Goal: Navigation & Orientation: Find specific page/section

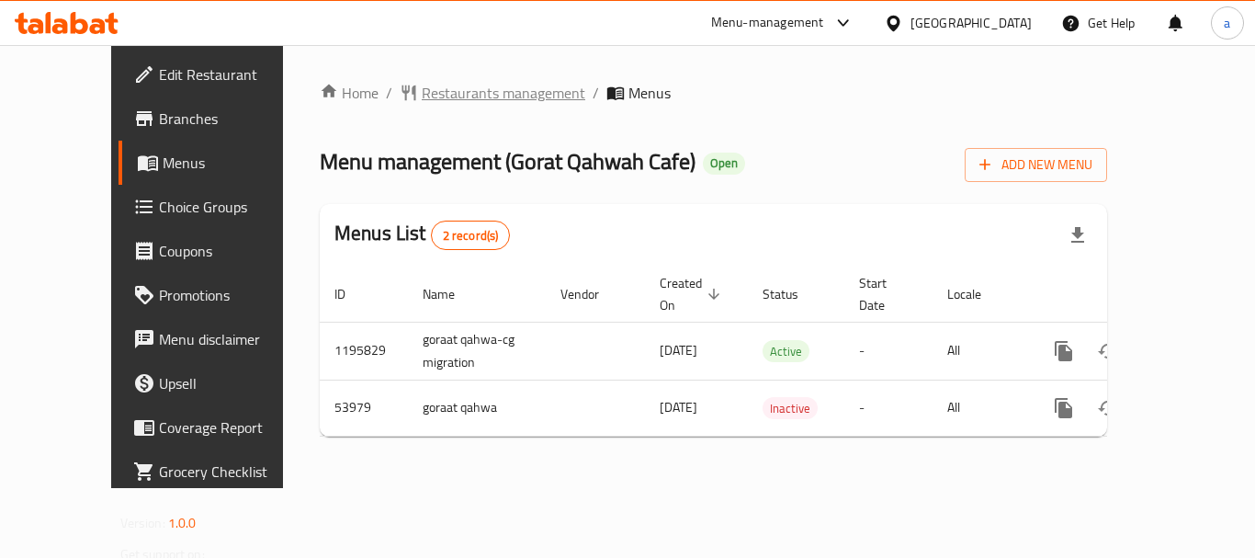
click at [428, 93] on span "Restaurants management" at bounding box center [504, 93] width 164 height 22
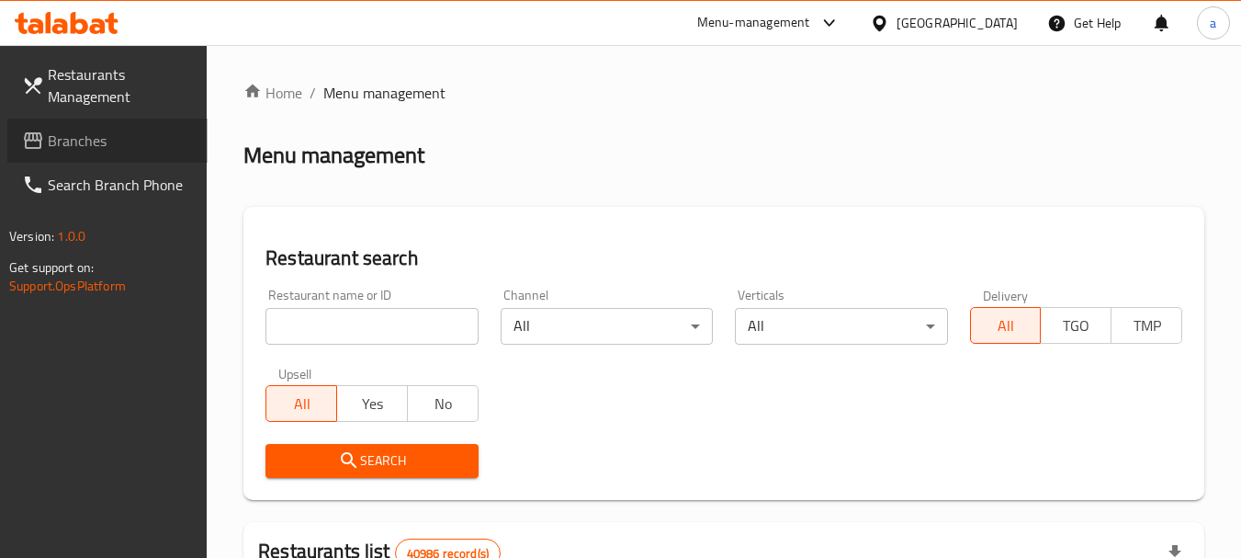
click at [132, 132] on span "Branches" at bounding box center [120, 141] width 145 height 22
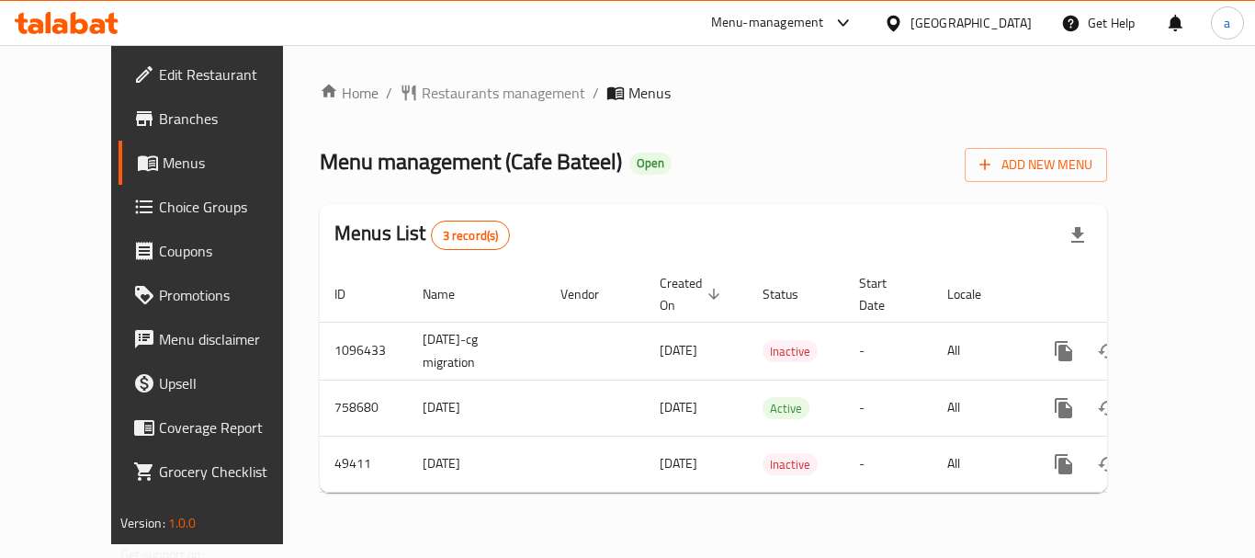
click at [403, 117] on div "Home / Restaurants management / Menus Menu management ( Cafe Bateel ) Open Add …" at bounding box center [713, 294] width 787 height 425
click at [422, 100] on span "Restaurants management" at bounding box center [504, 93] width 164 height 22
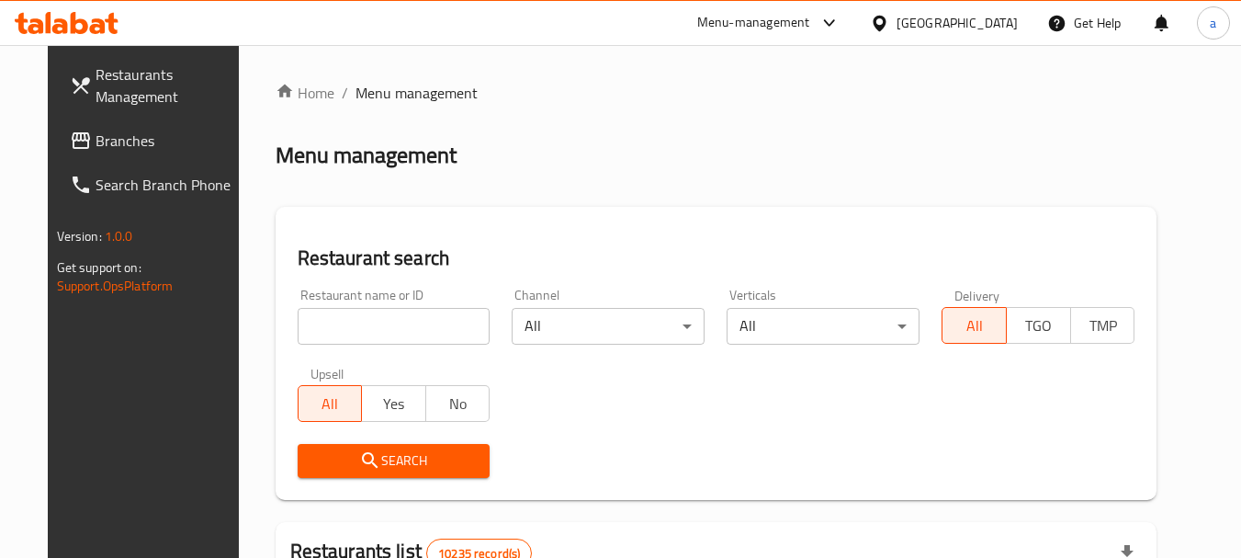
click at [125, 139] on span "Branches" at bounding box center [168, 141] width 145 height 22
